Goal: Go to known website: Go to known website

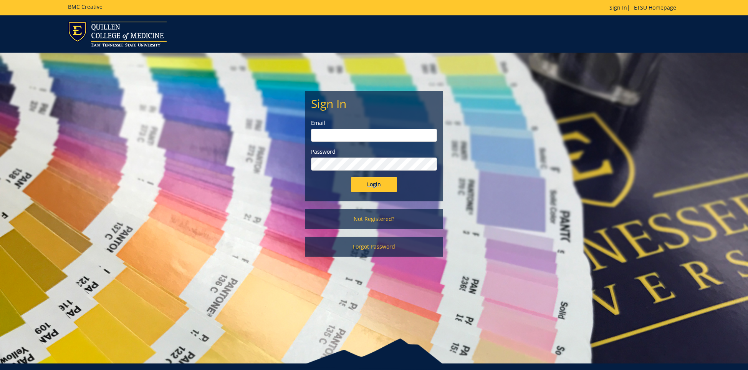
type input "ares@etsu.edu"
click at [377, 189] on input "Login" at bounding box center [374, 184] width 46 height 15
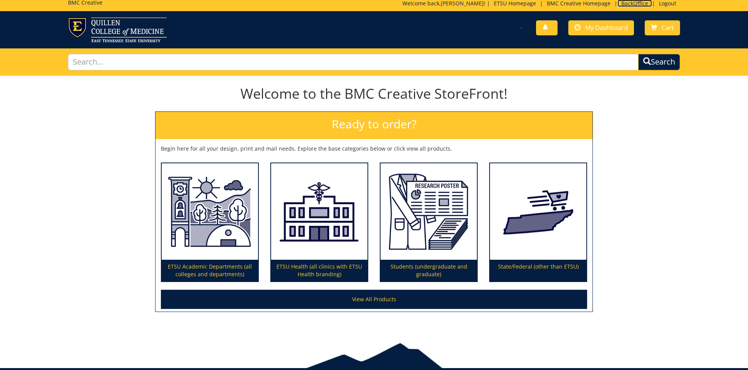
click at [634, 2] on link "BackOffice" at bounding box center [635, 3] width 35 height 7
